Goal: Information Seeking & Learning: Stay updated

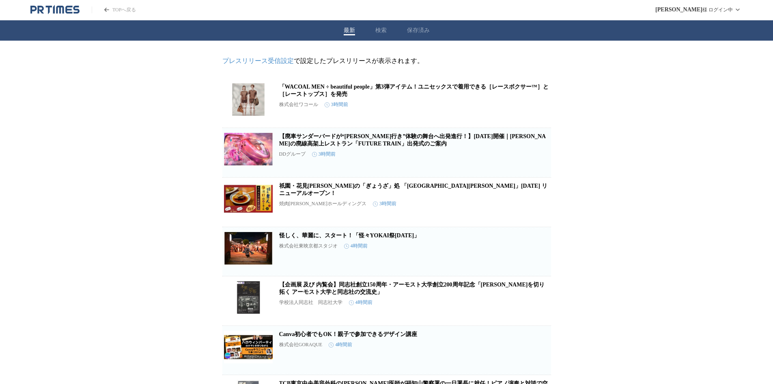
click at [440, 142] on link "【廃車サンダーバードが“[PERSON_NAME]行き”体験の舞台へ出発進行！】[DATE]開催｜[PERSON_NAME]の廃線高架上レストラン「FUTUR…" at bounding box center [412, 139] width 267 height 13
click at [422, 25] on div "最新 検索 保存済み" at bounding box center [386, 30] width 773 height 20
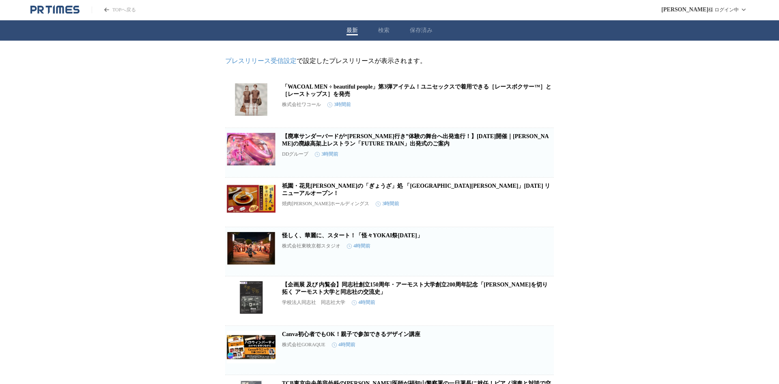
click at [421, 28] on button "保存済み" at bounding box center [421, 30] width 23 height 7
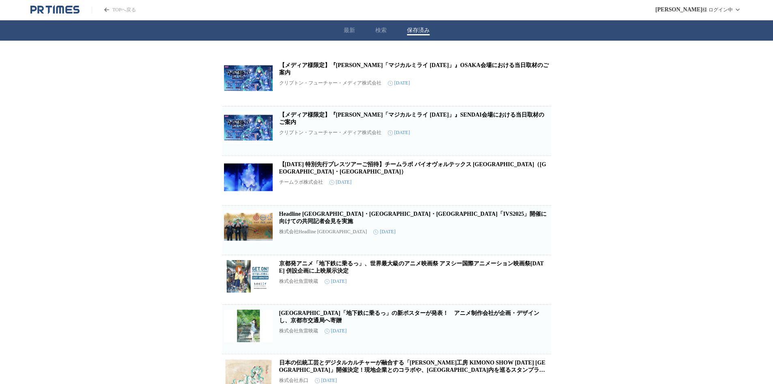
click at [346, 29] on button "最新" at bounding box center [349, 30] width 11 height 7
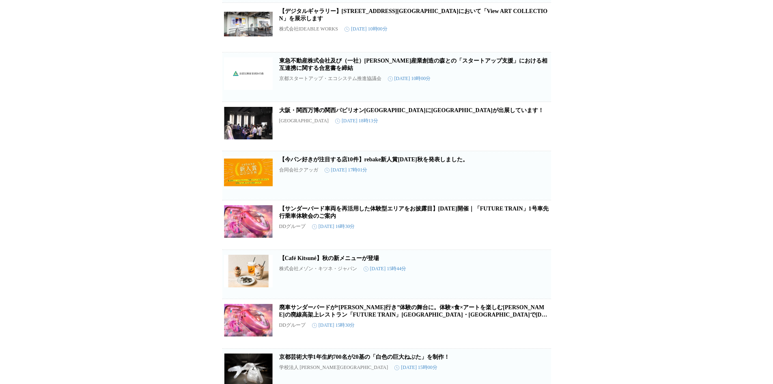
scroll to position [2568, 0]
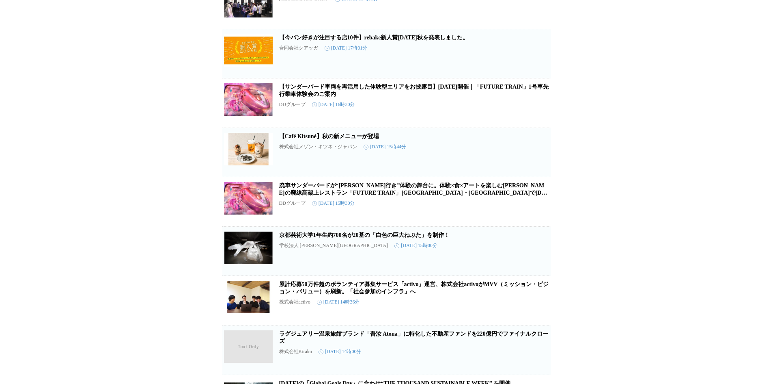
click at [407, 97] on link "【サンダーバード車両を再活用した体験型エリアをお披露目】9月17日（水）開催｜「FUTURE TRAIN」1号車先行乗車体験会のご案内" at bounding box center [414, 90] width 270 height 13
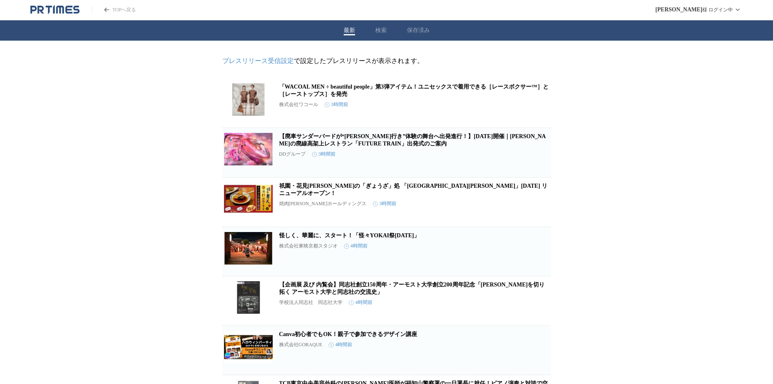
click at [419, 38] on div "最新 検索 保存済み" at bounding box center [386, 30] width 773 height 20
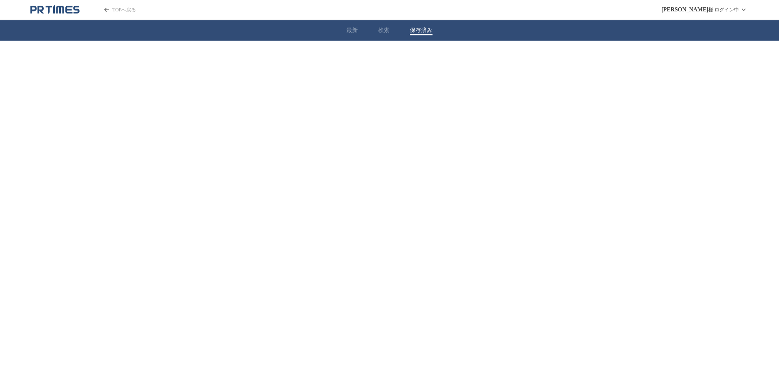
click at [419, 32] on button "保存済み" at bounding box center [421, 30] width 23 height 7
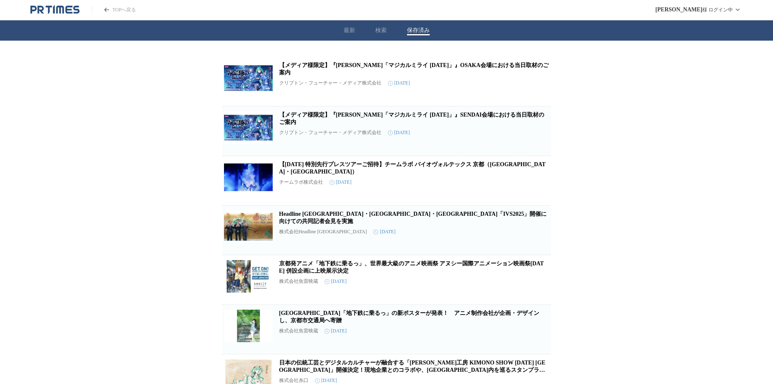
click at [349, 29] on button "最新" at bounding box center [349, 30] width 11 height 7
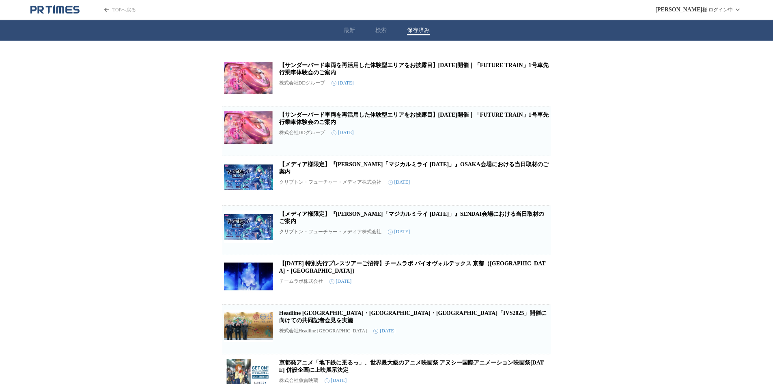
click at [364, 73] on link "【サンダーバード車両を再活用した体験型エリアをお披露目】9月17日（水）開催｜「FUTURE TRAIN」1号車先行乗車体験会のご案内" at bounding box center [414, 68] width 270 height 13
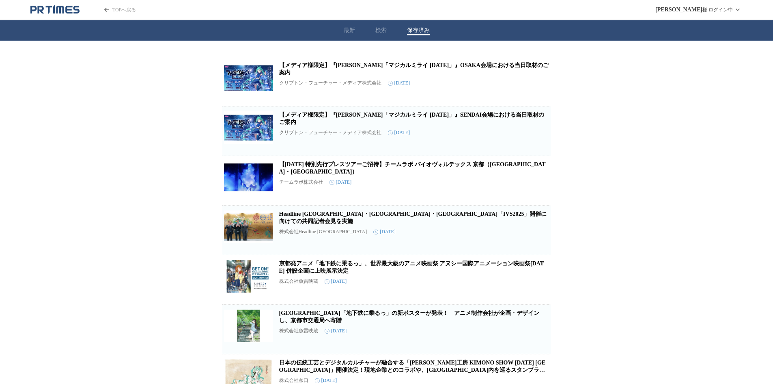
click at [421, 37] on div "最新 検索 保存済み" at bounding box center [386, 30] width 773 height 20
drag, startPoint x: 319, startPoint y: 121, endPoint x: 300, endPoint y: 103, distance: 25.9
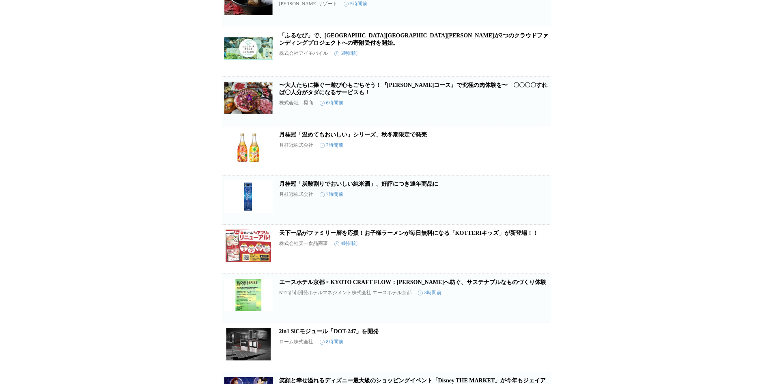
scroll to position [609, 0]
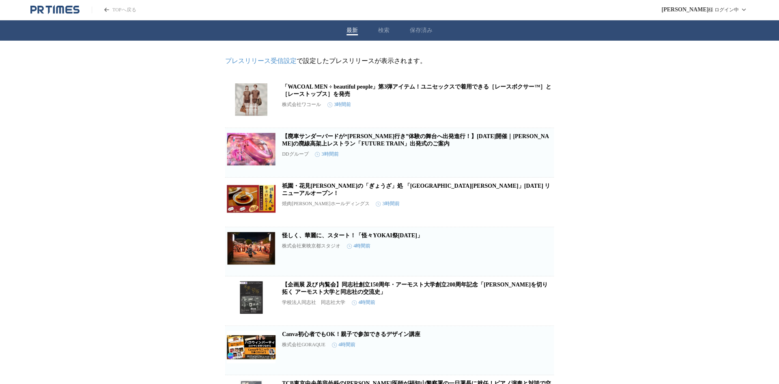
click at [412, 27] on button "保存済み" at bounding box center [421, 30] width 23 height 7
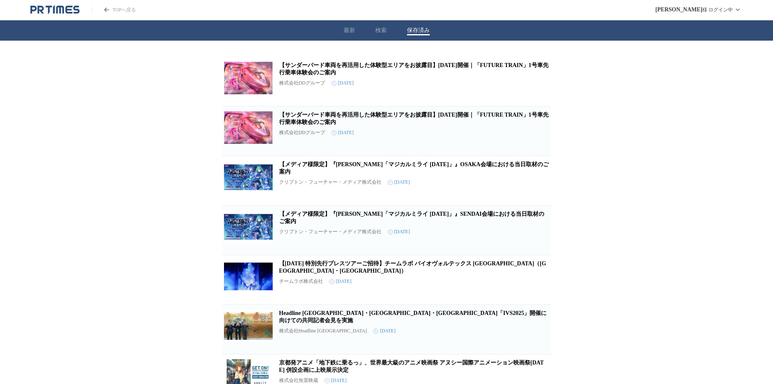
click at [56, 4] on header "TOPへ戻る [PERSON_NAME] ログイン中" at bounding box center [386, 10] width 773 height 20
click at [53, 8] on icon "PR TIMESのトップページはこちら" at bounding box center [54, 9] width 2 height 9
